Goal: Information Seeking & Learning: Learn about a topic

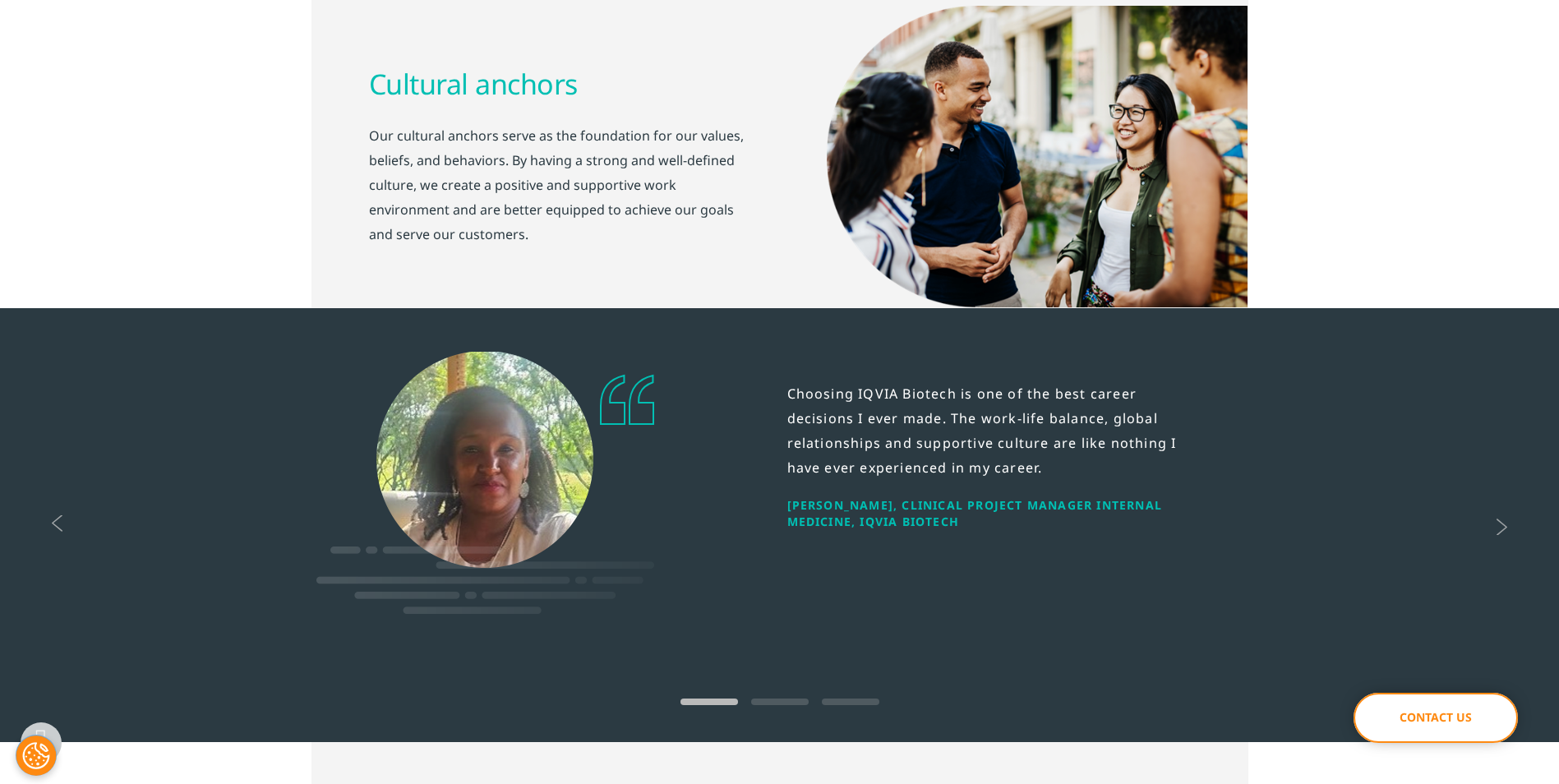
scroll to position [1155, 0]
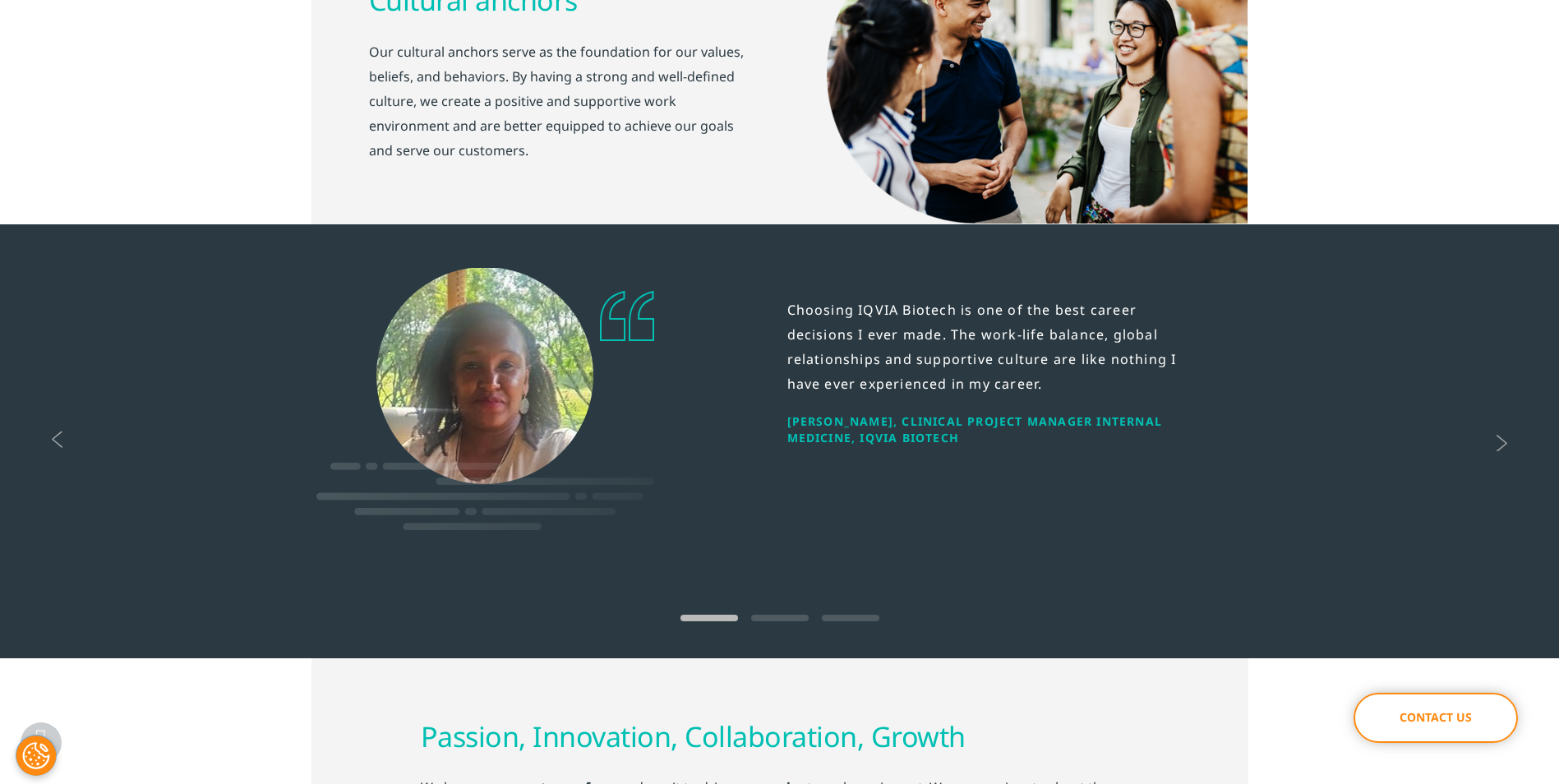
click at [1556, 372] on div "Choosing IQVIA Biotech is one of the best career decisions I ever made. The wor…" at bounding box center [780, 442] width 1559 height 434
drag, startPoint x: 1556, startPoint y: 372, endPoint x: 1570, endPoint y: 479, distance: 107.9
click at [1558, 479] on html "Solutions Clinical Development Global Experience Therapeutics Oncology Central …" at bounding box center [780, 695] width 1559 height 3701
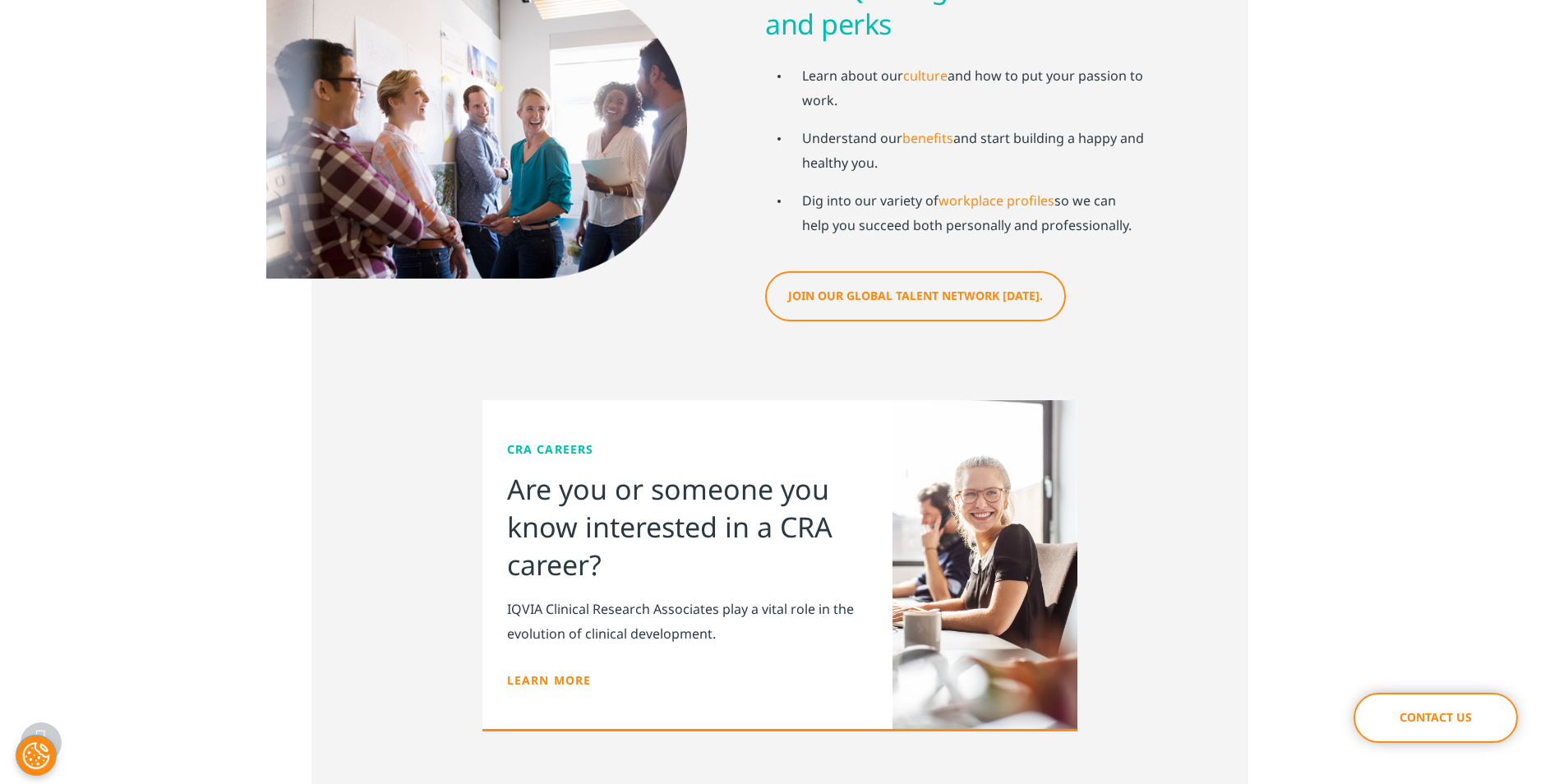
scroll to position [2629, 0]
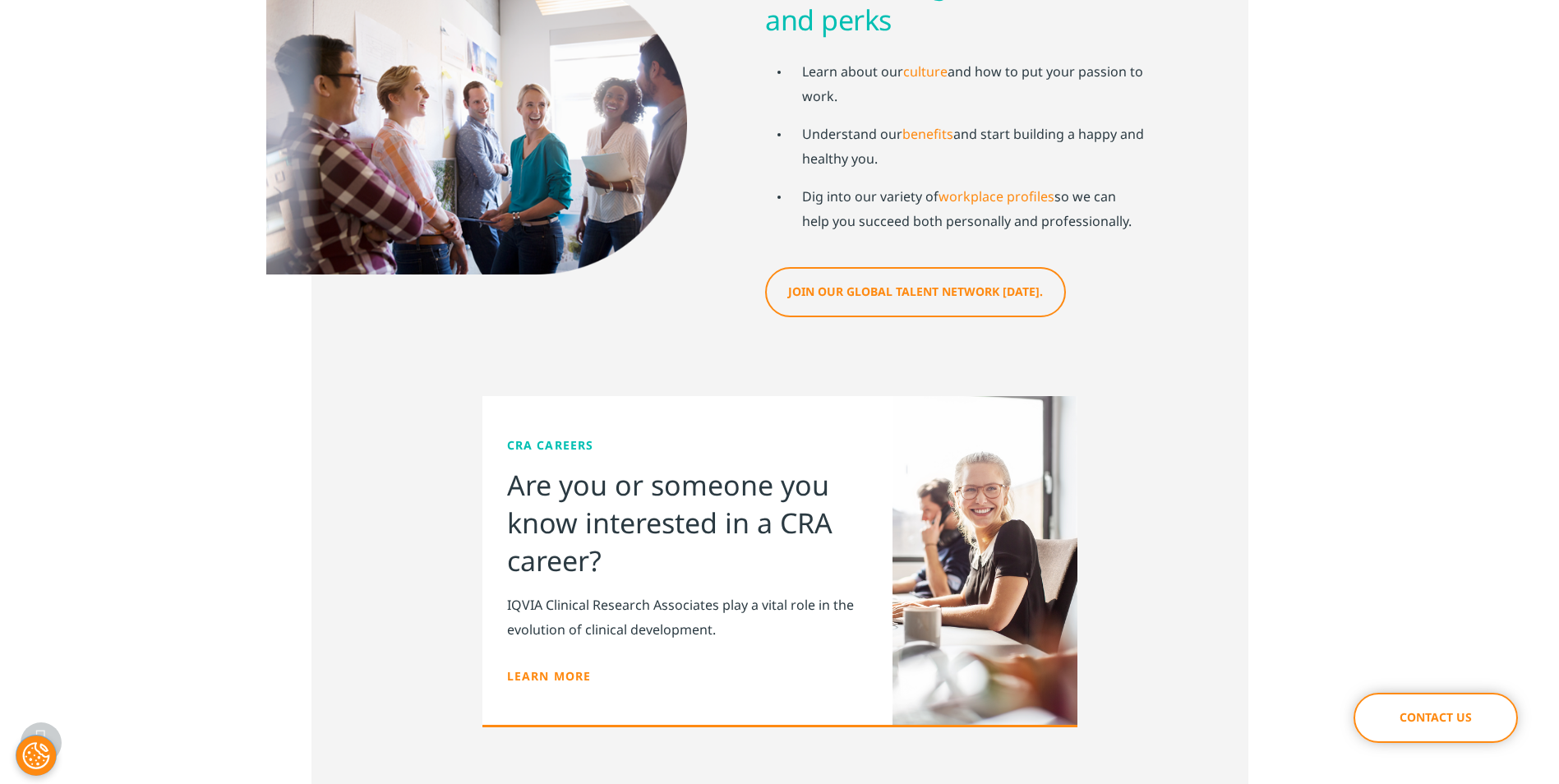
click at [1512, 579] on div "CRA Careers Are you or someone you know interested in a CRA career? IQVIA Clini…" at bounding box center [780, 572] width 1559 height 509
click at [1515, 573] on div "CRA Careers Are you or someone you know interested in a CRA career? IQVIA Clini…" at bounding box center [780, 572] width 1559 height 509
click at [1516, 574] on div "CRA Careers Are you or someone you know interested in a CRA career? IQVIA Clini…" at bounding box center [780, 572] width 1559 height 509
drag, startPoint x: 1517, startPoint y: 577, endPoint x: 1574, endPoint y: 634, distance: 80.6
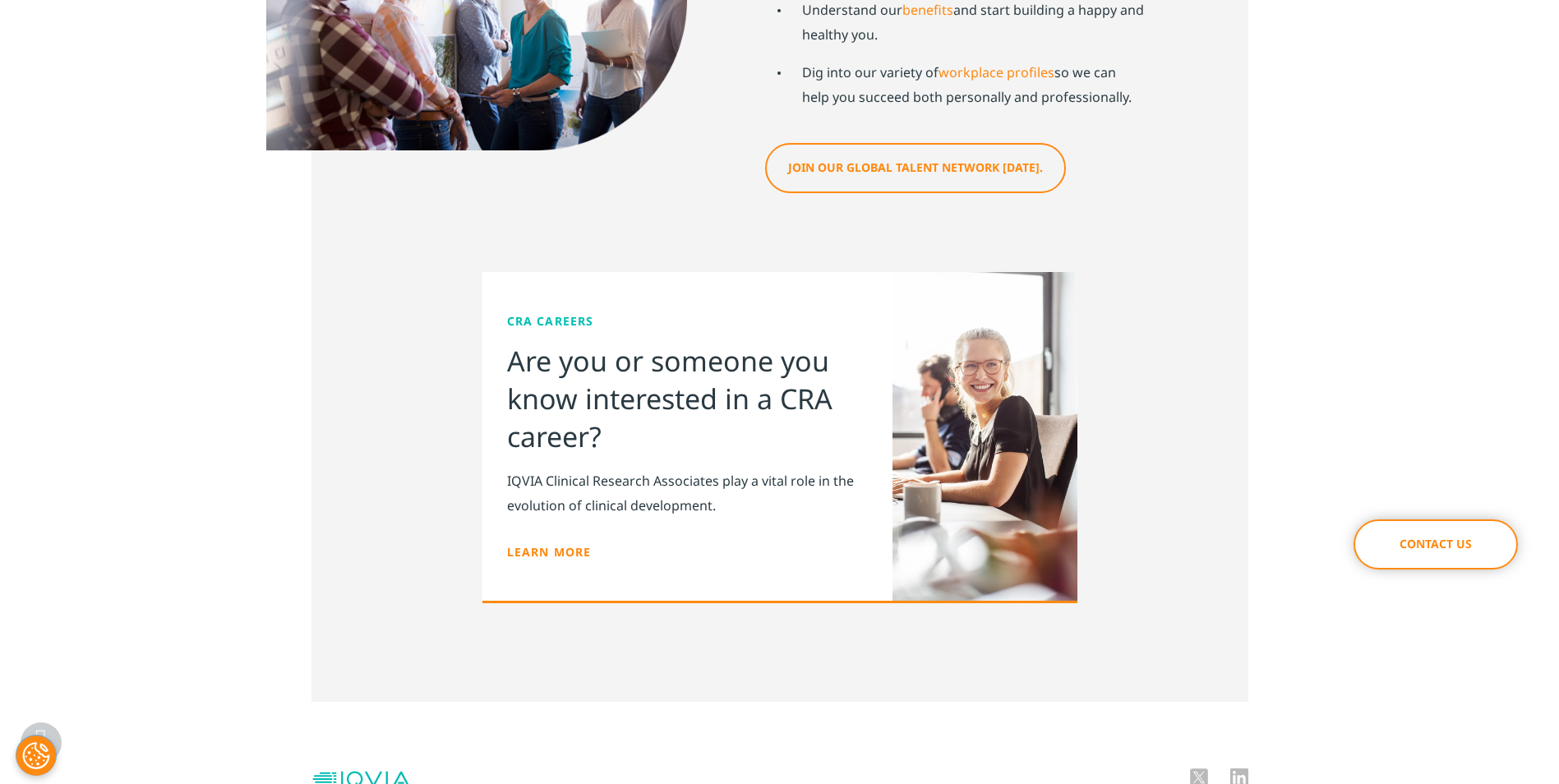
scroll to position [2861, 0]
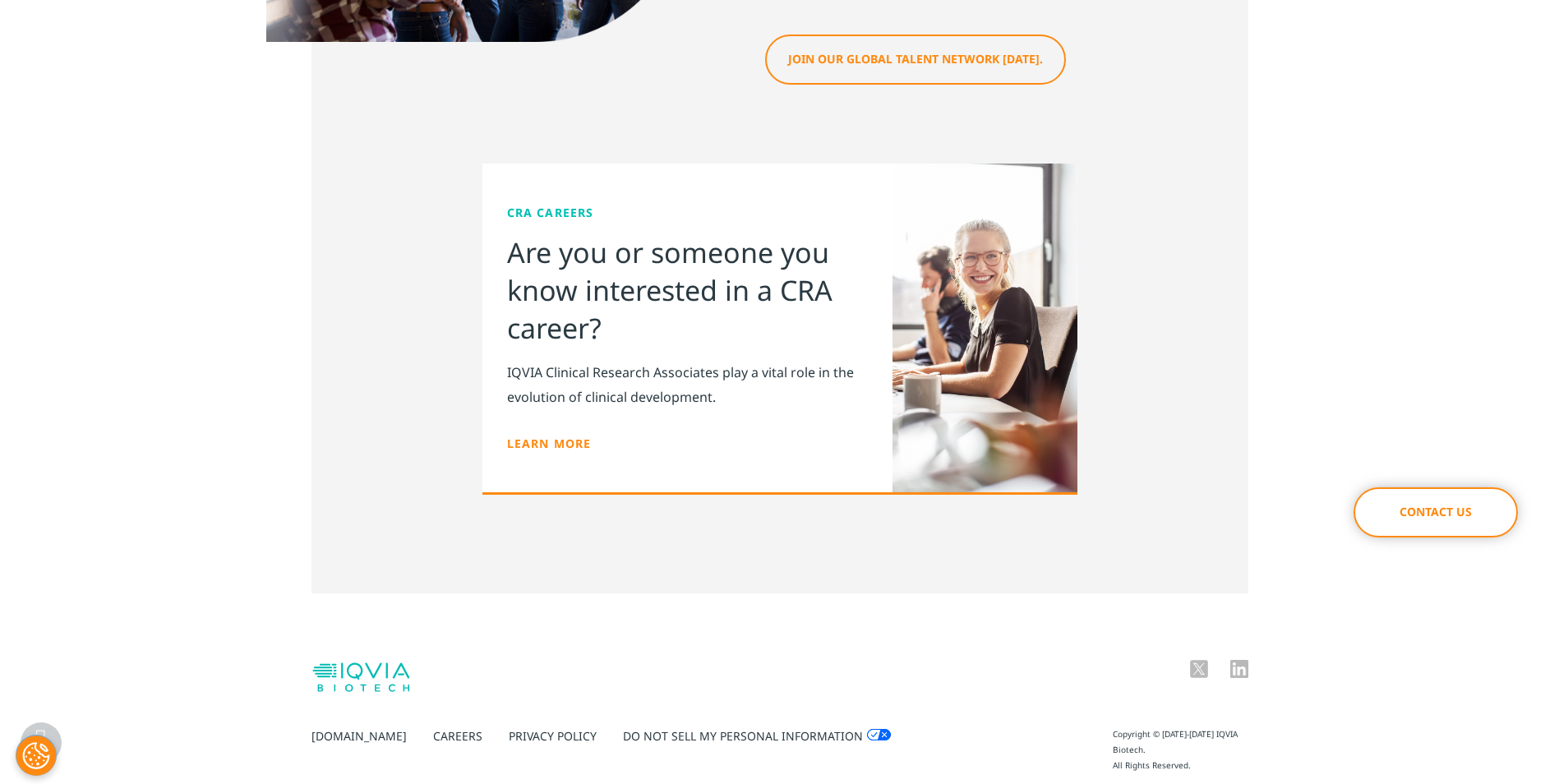
click at [437, 728] on link "Careers" at bounding box center [458, 735] width 50 height 16
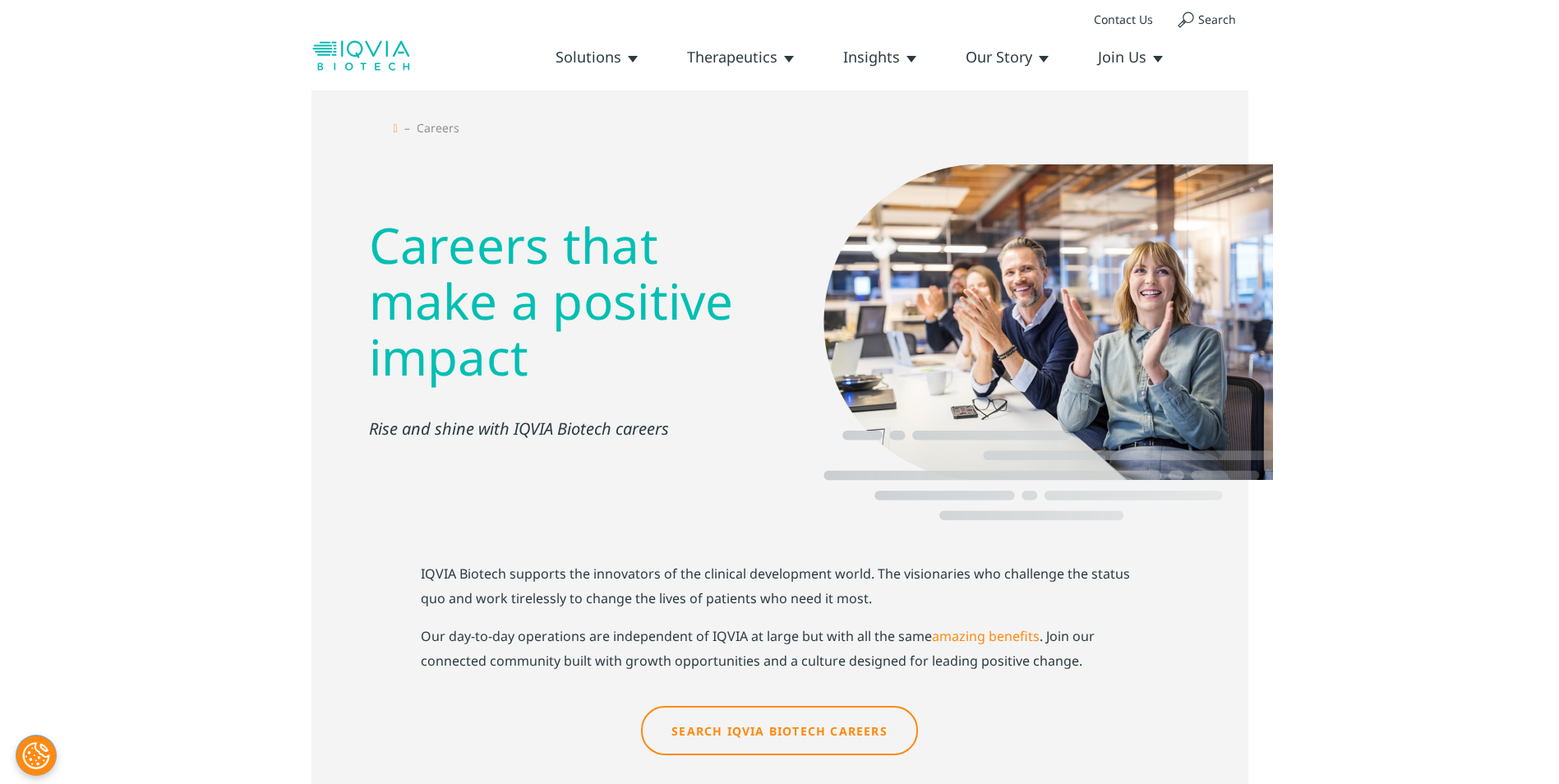
click at [824, 705] on link "Search IQVIA Biotech Careers" at bounding box center [780, 730] width 277 height 50
